Goal: Navigation & Orientation: Find specific page/section

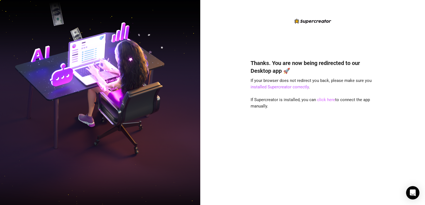
click at [329, 100] on link "click here" at bounding box center [326, 99] width 18 height 5
